Goal: Information Seeking & Learning: Learn about a topic

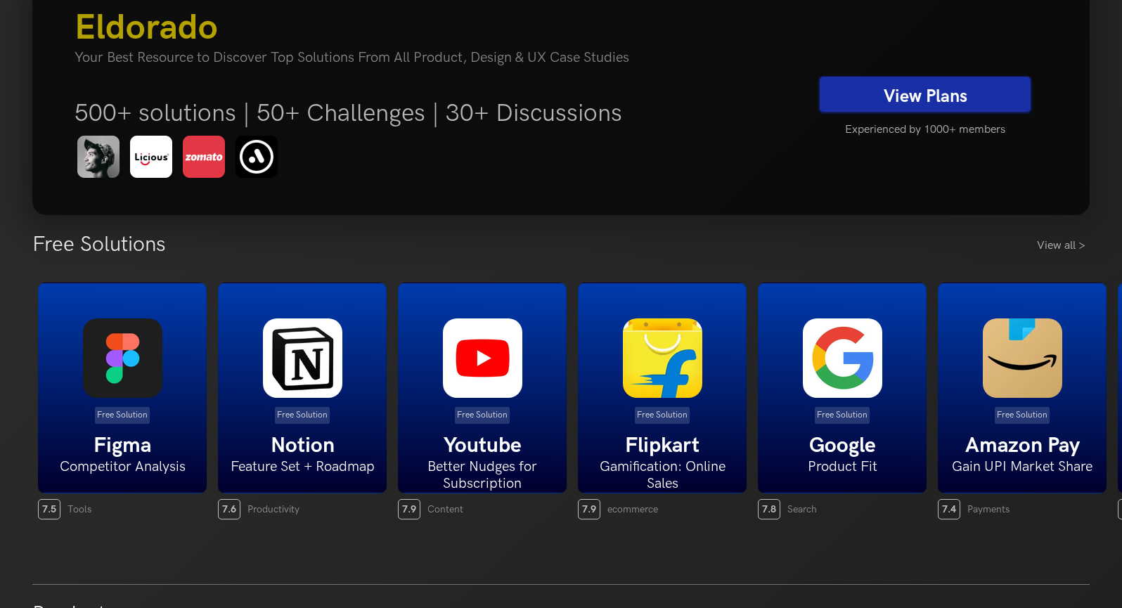
scroll to position [200, 0]
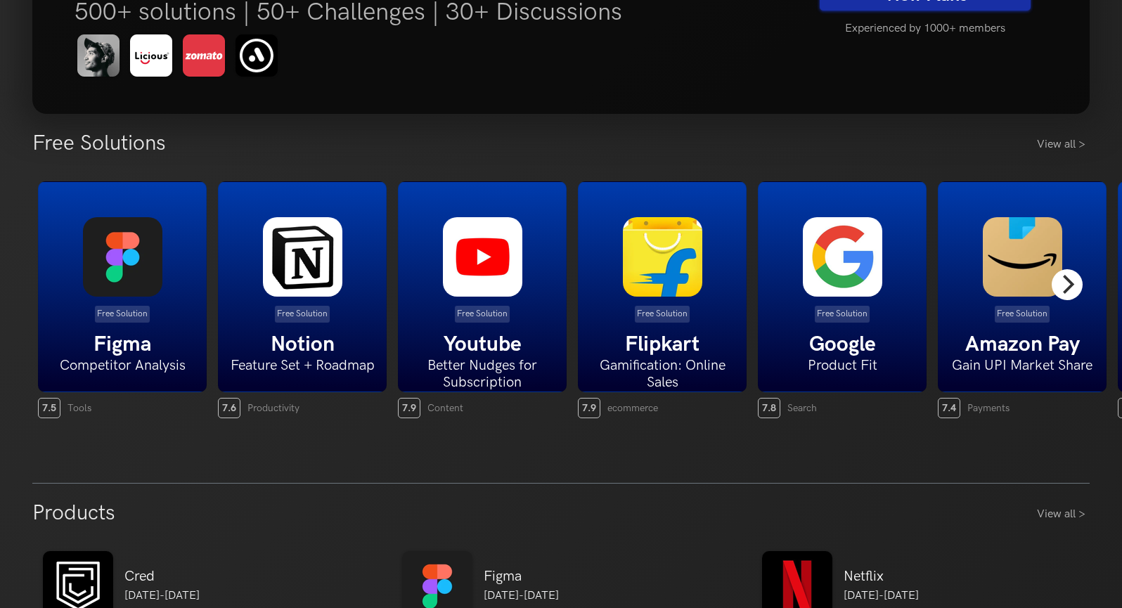
click at [1072, 289] on icon "Next" at bounding box center [1066, 284] width 18 height 18
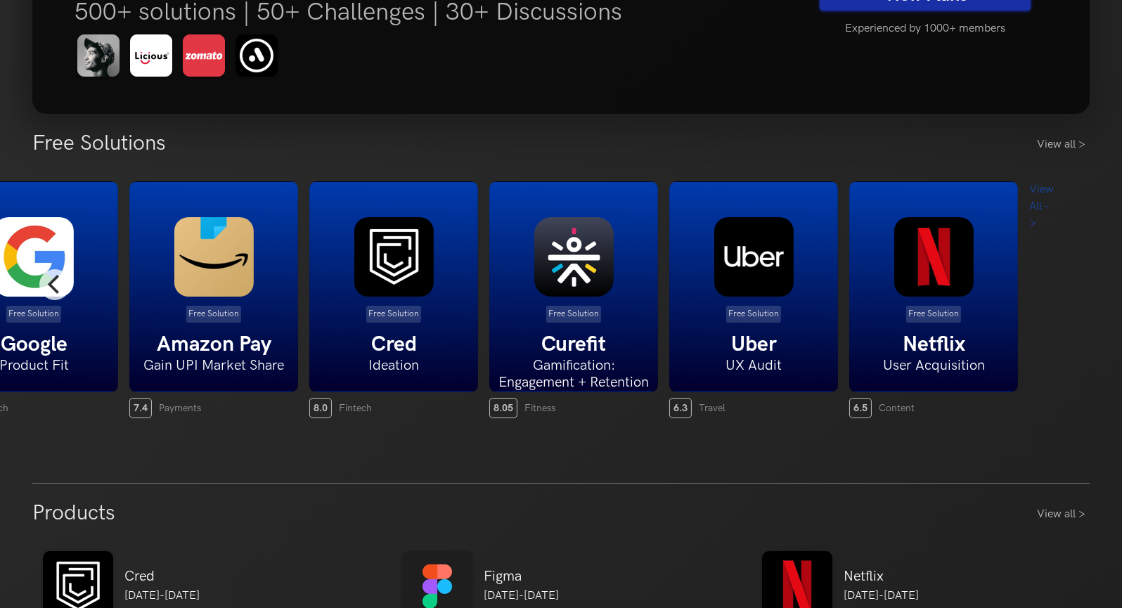
click at [1072, 289] on div "Free Solution Figma Competitor Analysis 7.5 Tools Free Solution Notion Feature …" at bounding box center [560, 300] width 1056 height 273
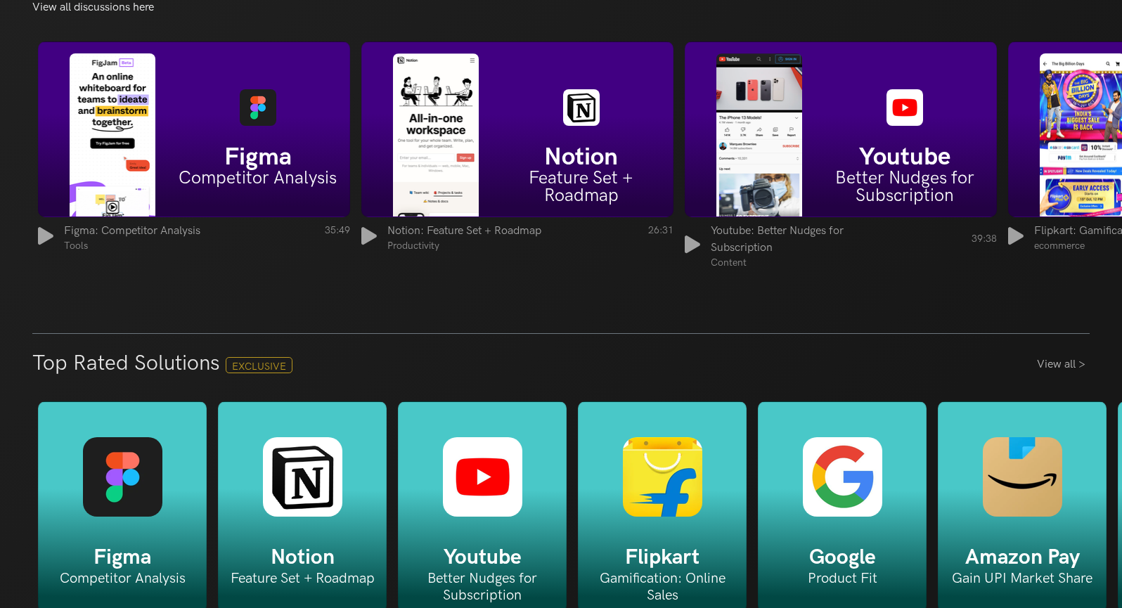
scroll to position [1968, 0]
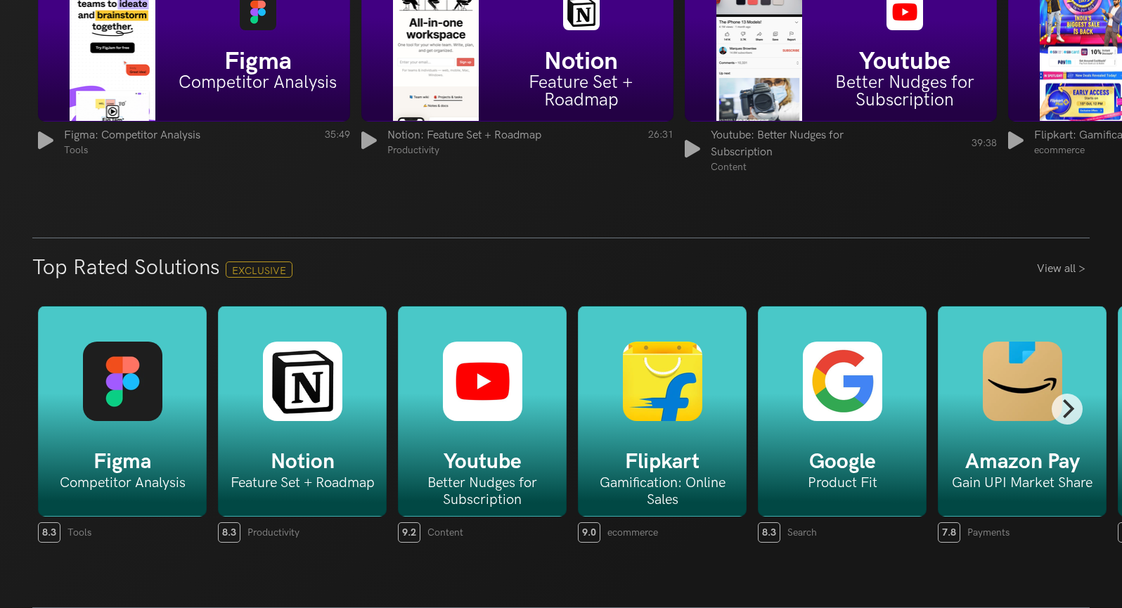
click at [129, 435] on div "Figma Competitor Analysis" at bounding box center [122, 411] width 169 height 211
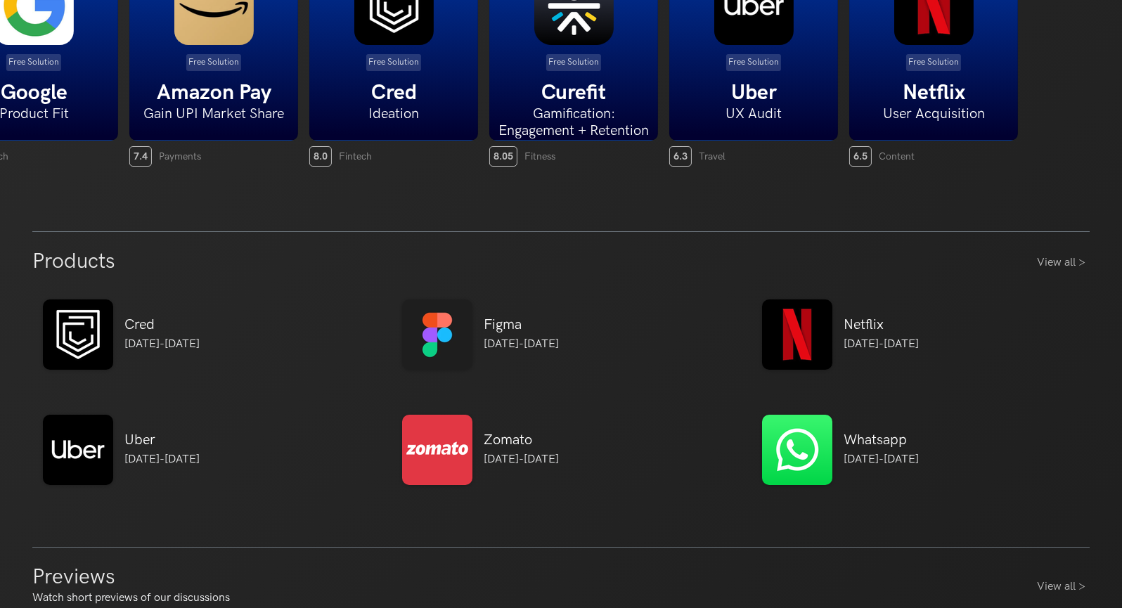
scroll to position [497, 0]
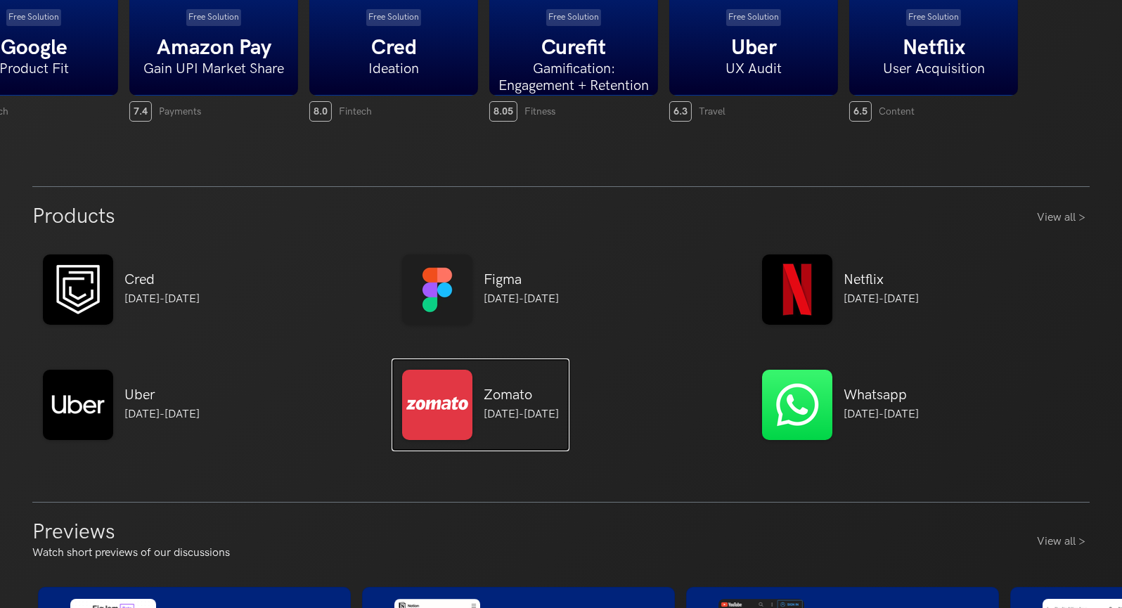
click at [431, 404] on img at bounding box center [437, 405] width 70 height 70
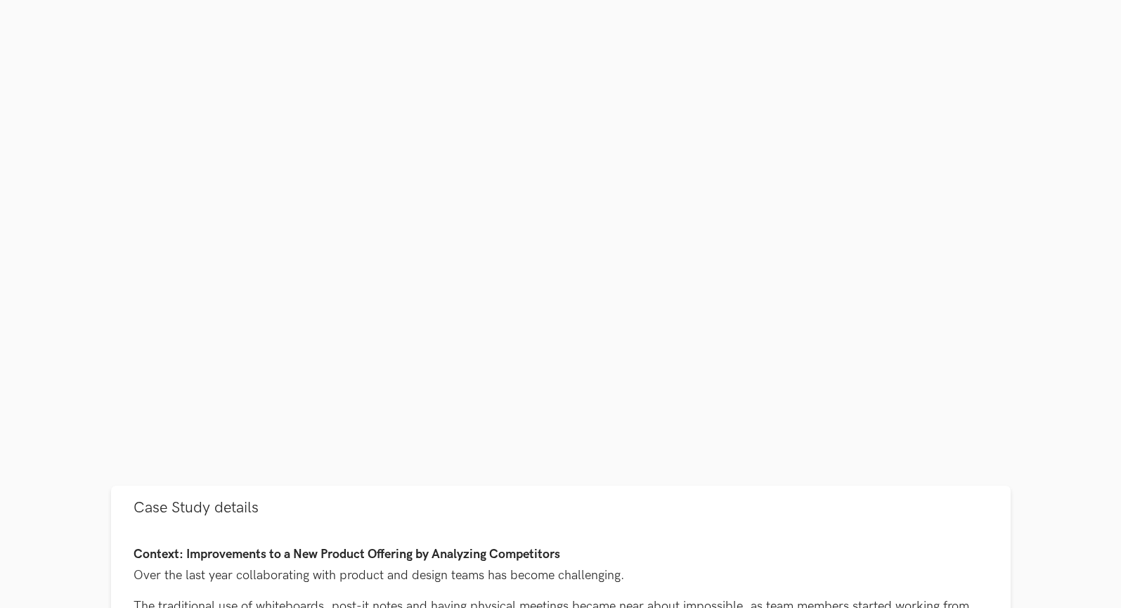
scroll to position [276, 0]
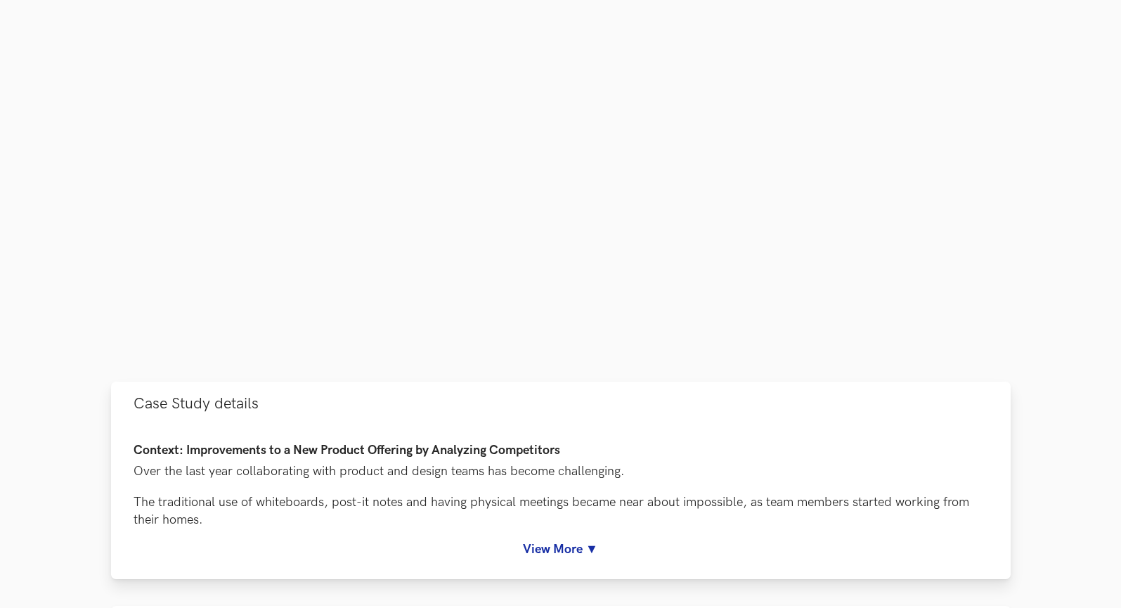
click at [547, 549] on link "View More ▼" at bounding box center [561, 549] width 855 height 15
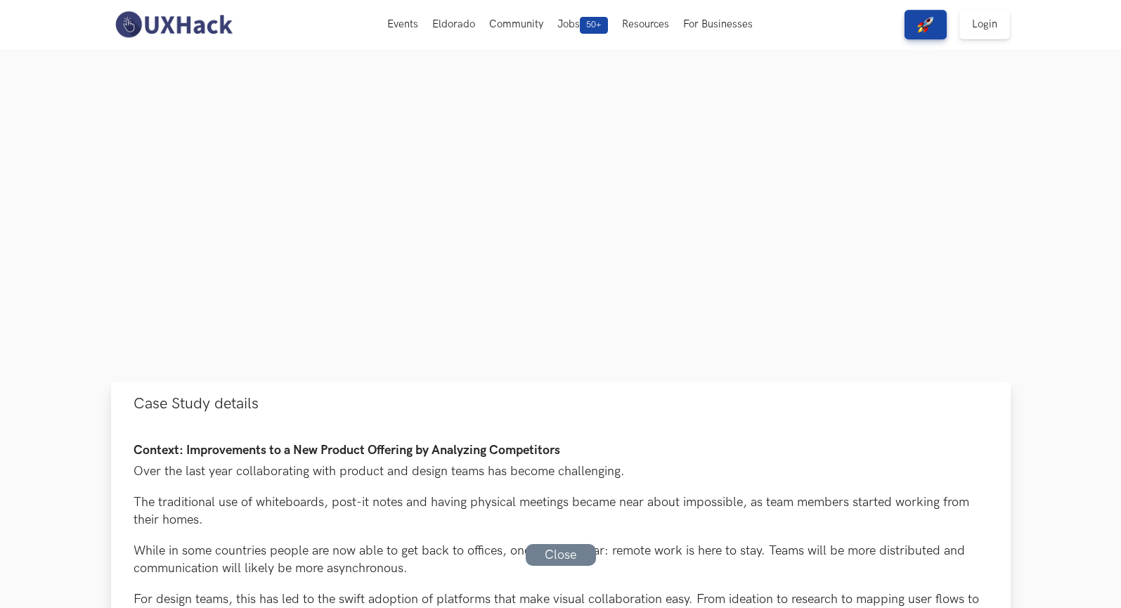
scroll to position [0, 0]
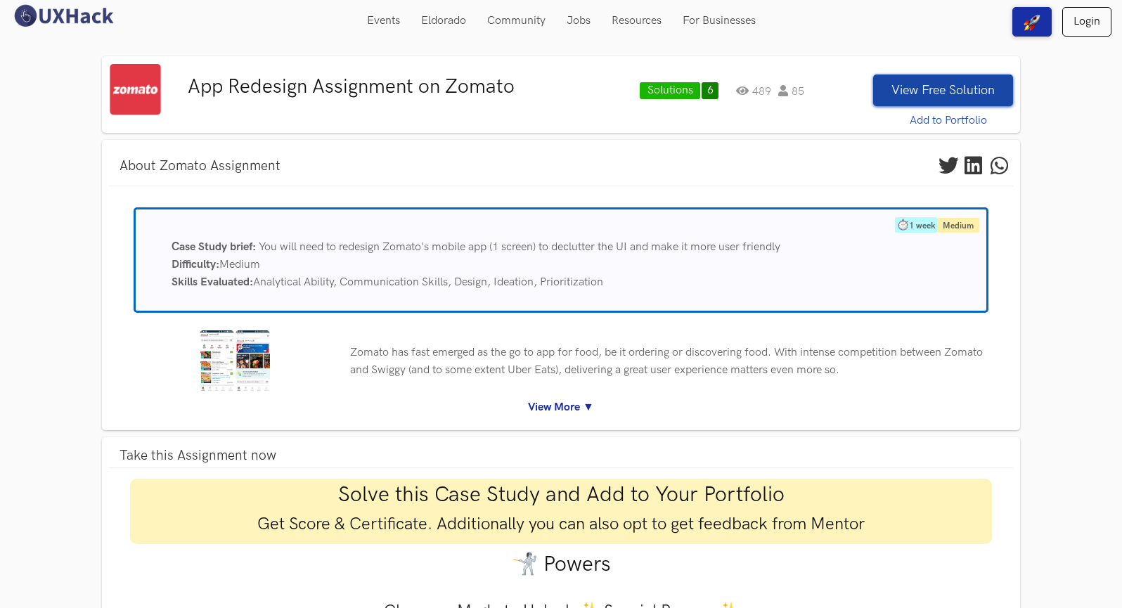
click at [554, 404] on link "View More ▼" at bounding box center [560, 407] width 883 height 18
